Goal: Navigation & Orientation: Find specific page/section

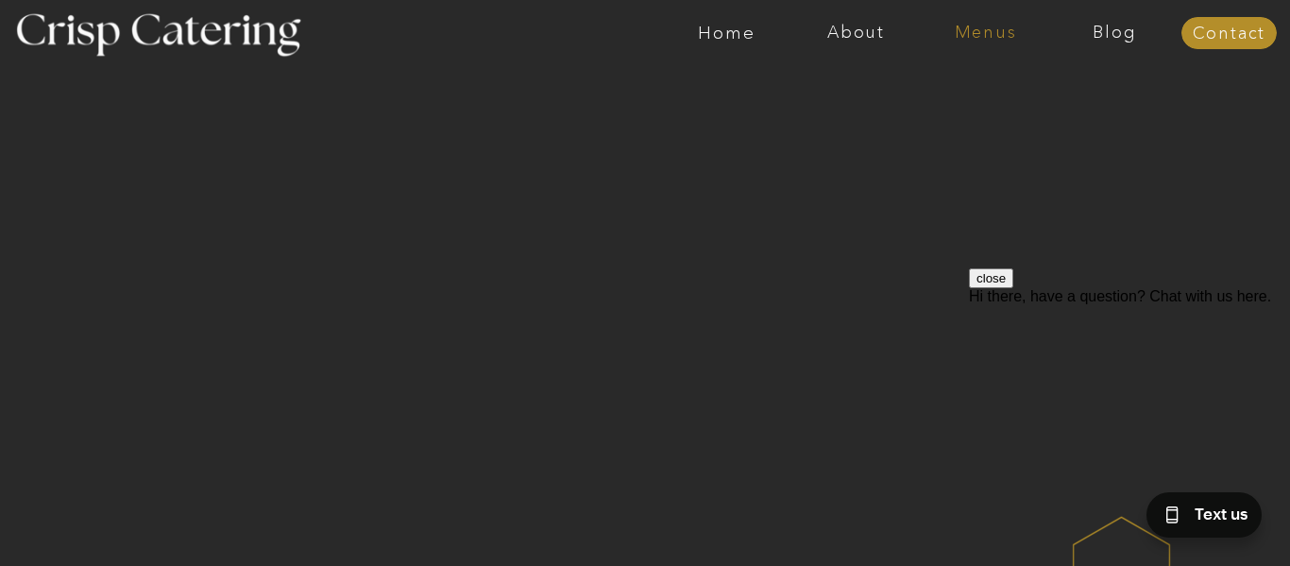
click at [992, 25] on nav "Menus" at bounding box center [985, 33] width 129 height 19
click at [965, 106] on nav "Winter (Sep-Feb)" at bounding box center [984, 111] width 155 height 18
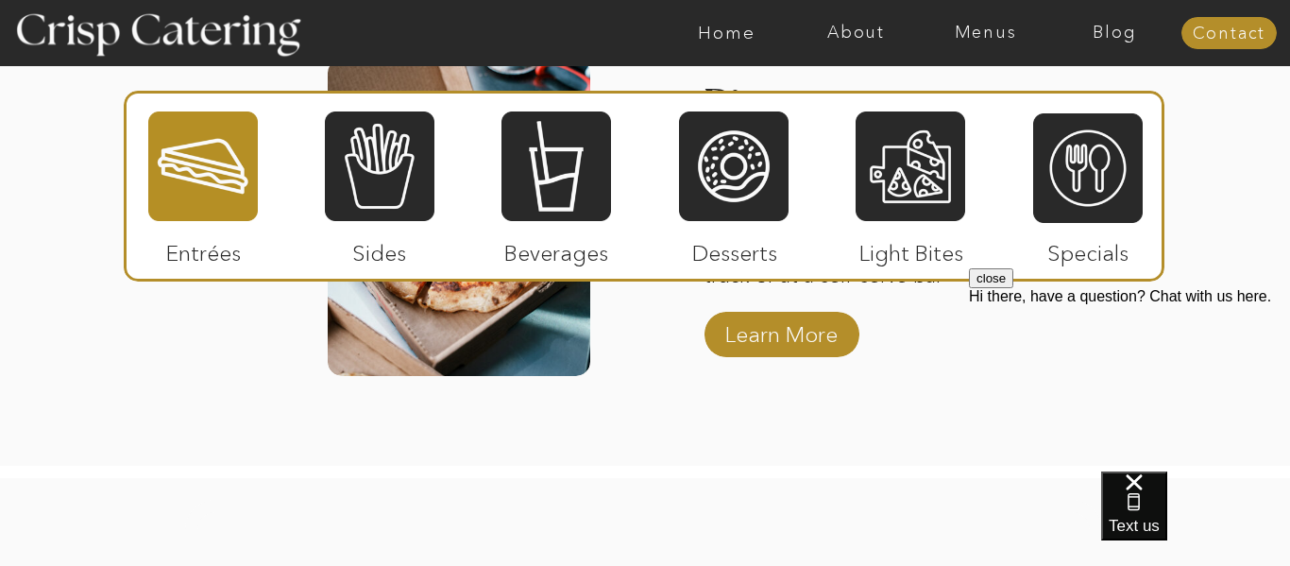
scroll to position [3287, 0]
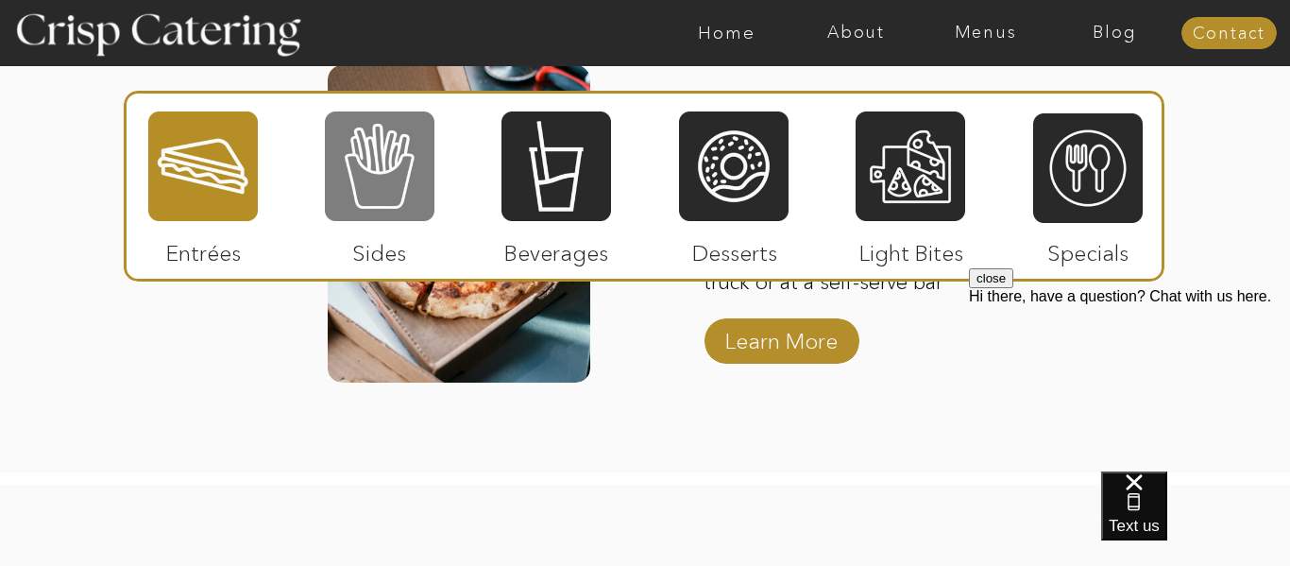
click at [371, 170] on div at bounding box center [380, 166] width 110 height 113
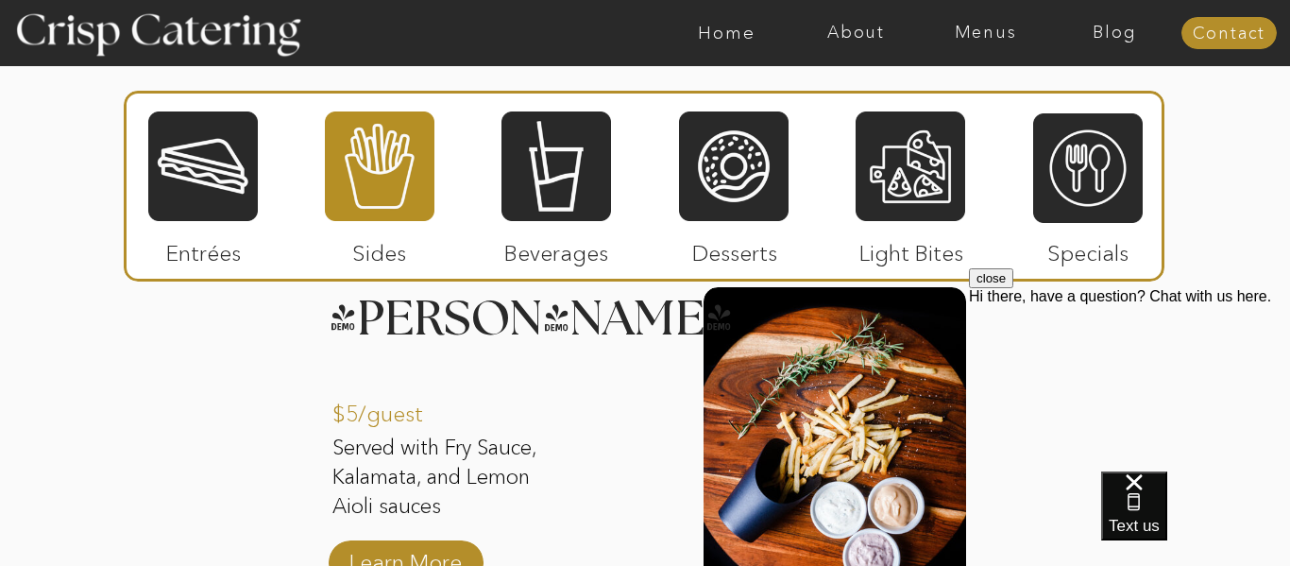
scroll to position [2346, 0]
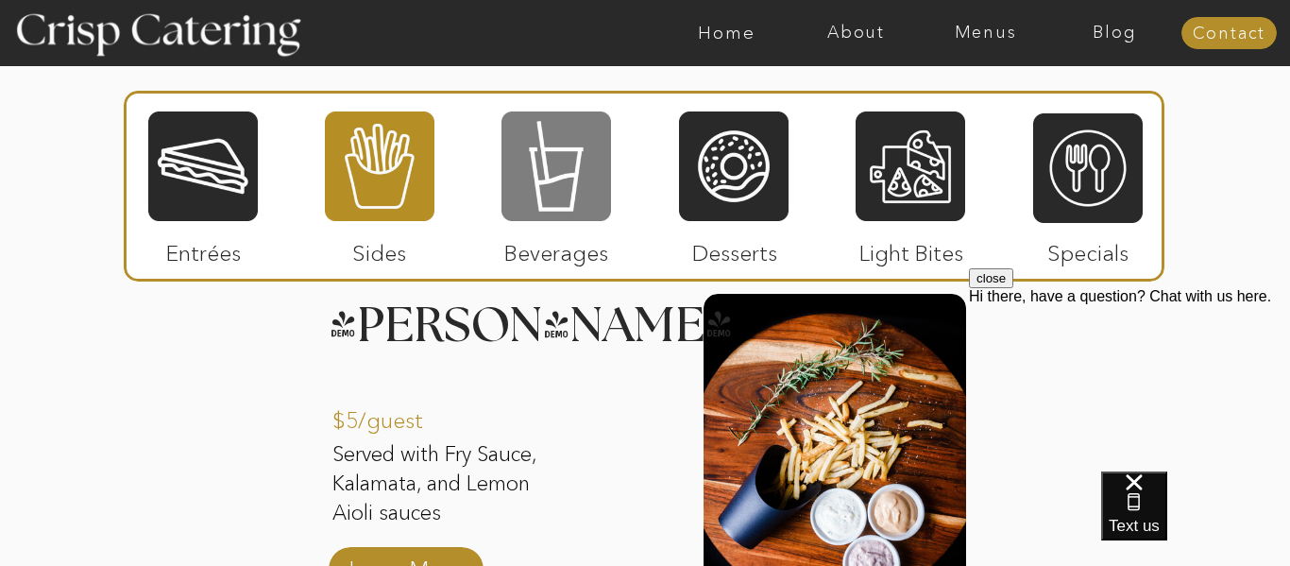
click at [557, 163] on div at bounding box center [557, 166] width 110 height 113
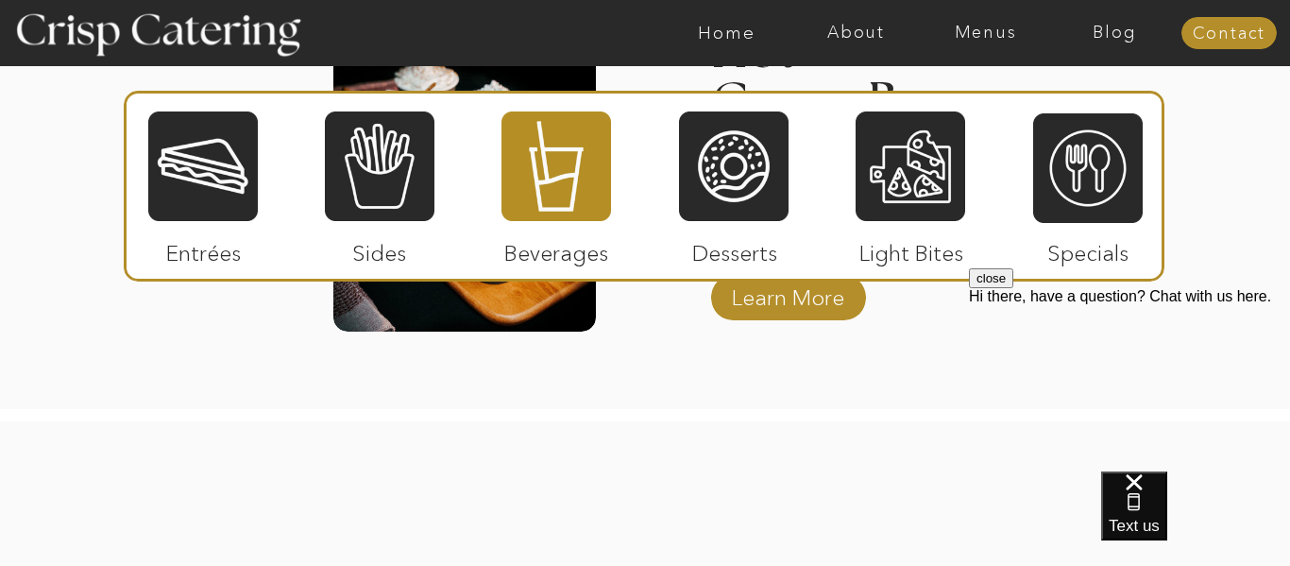
scroll to position [3333, 0]
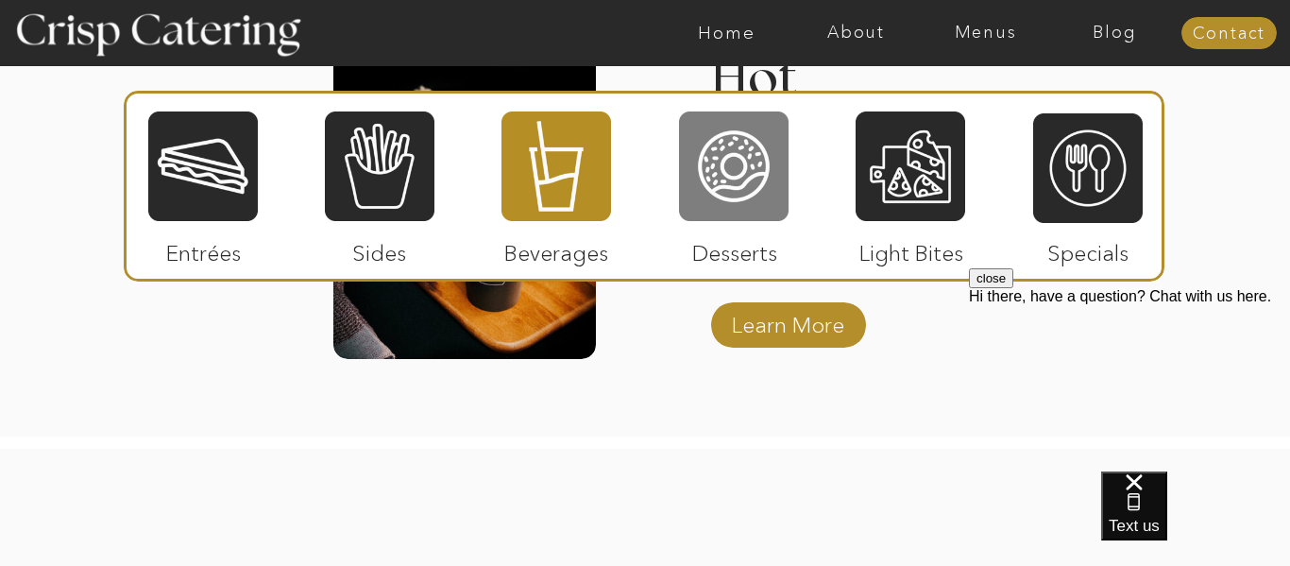
click at [753, 200] on div at bounding box center [734, 166] width 110 height 113
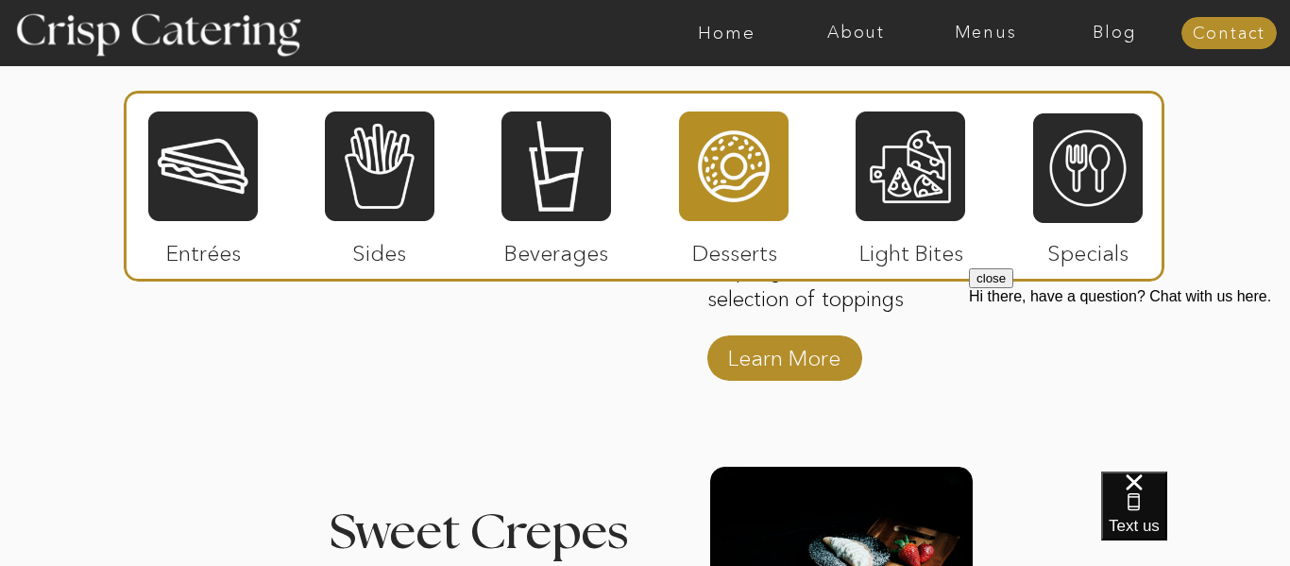
scroll to position [2546, 0]
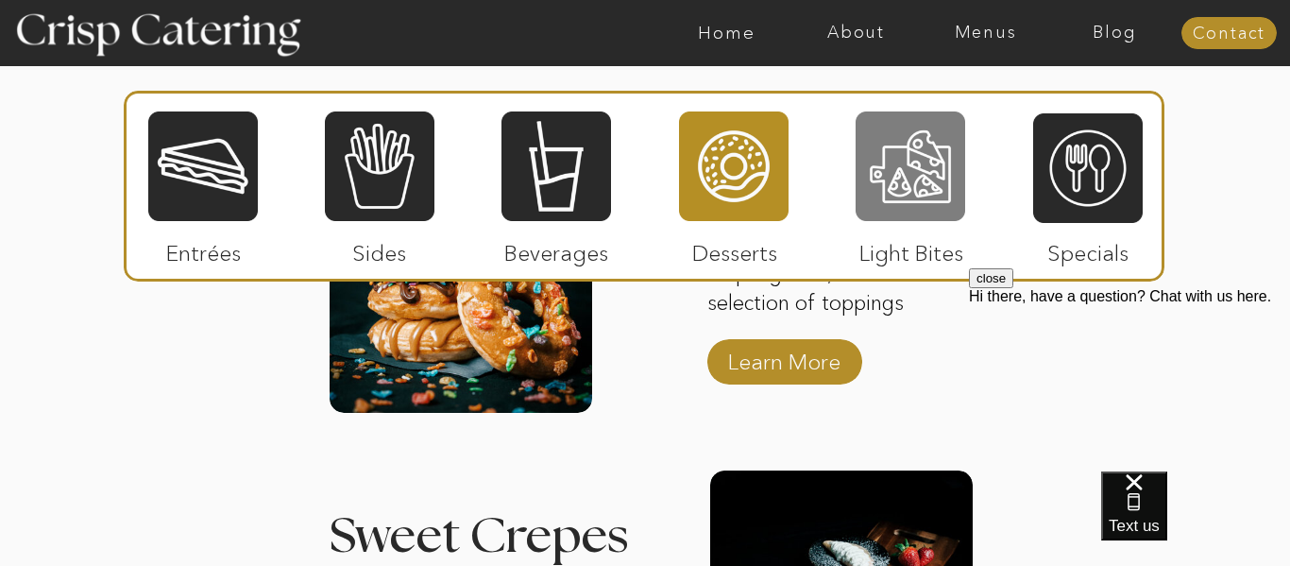
click at [896, 159] on div at bounding box center [911, 166] width 110 height 113
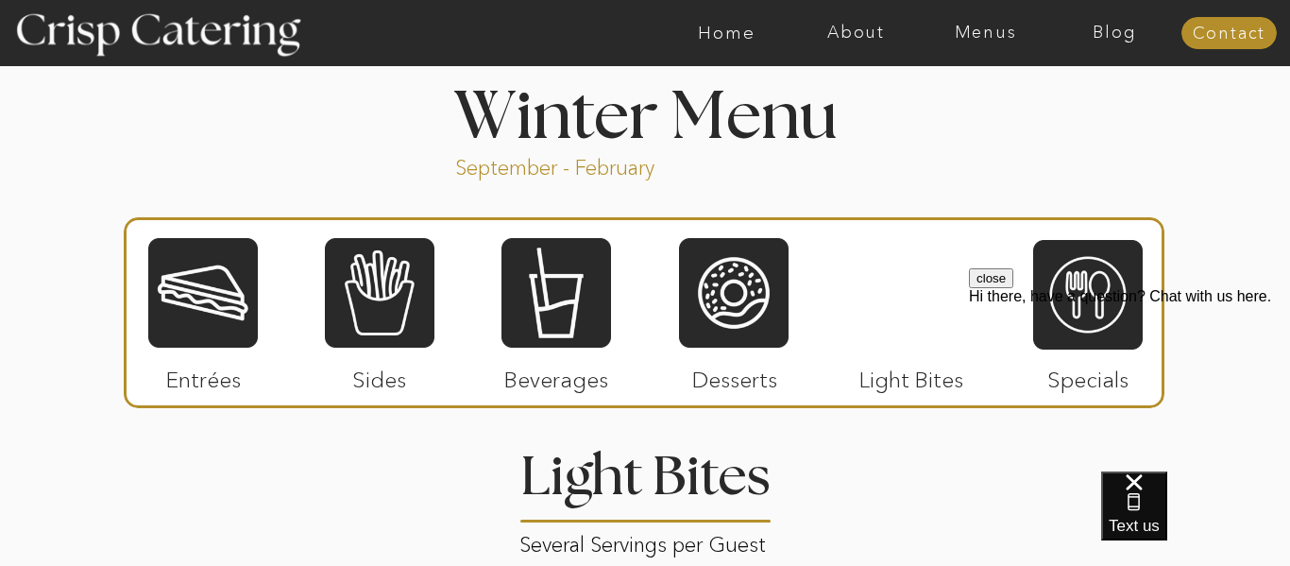
scroll to position [2064, 0]
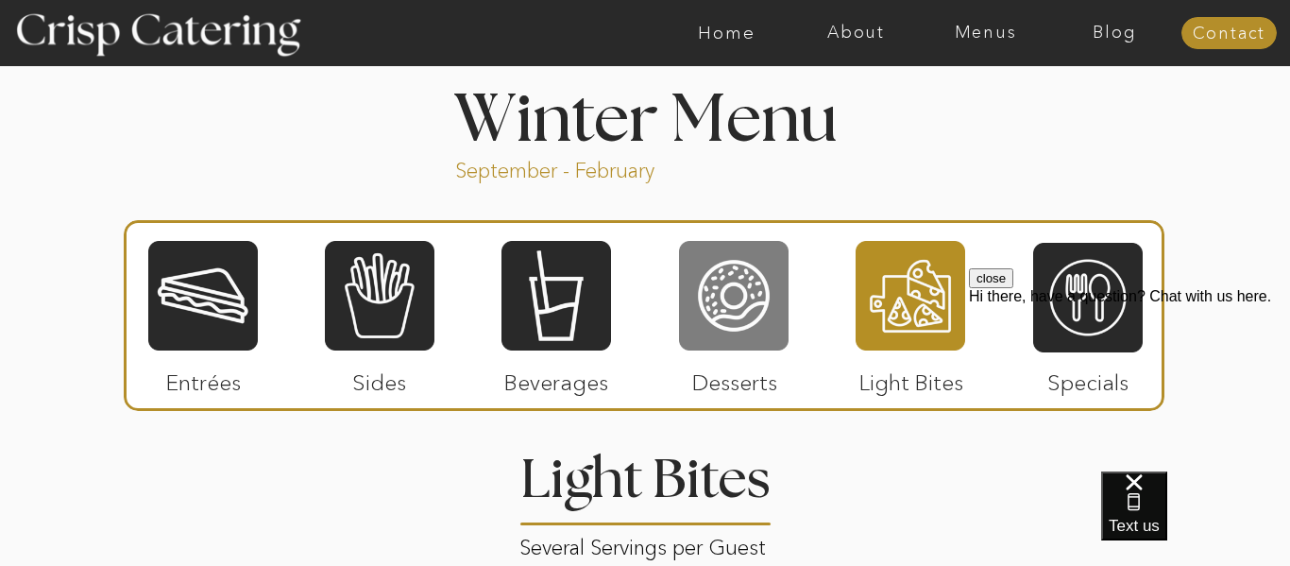
click at [760, 316] on div at bounding box center [734, 295] width 110 height 113
